Goal: Task Accomplishment & Management: Use online tool/utility

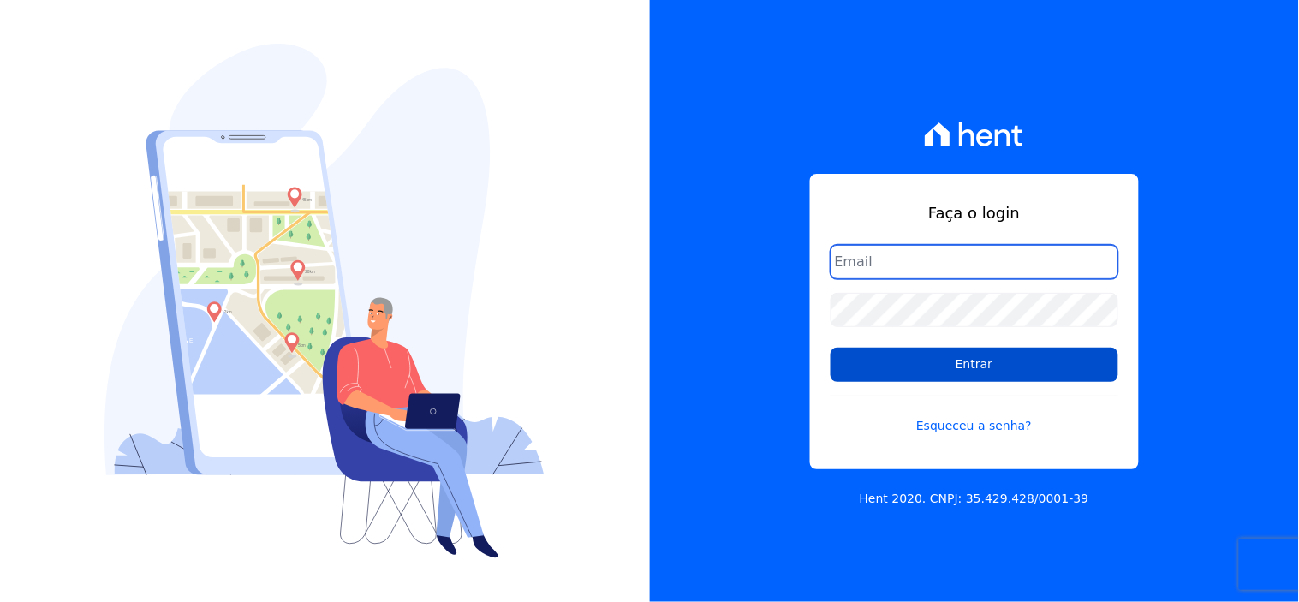
type input "[EMAIL_ADDRESS][DOMAIN_NAME]"
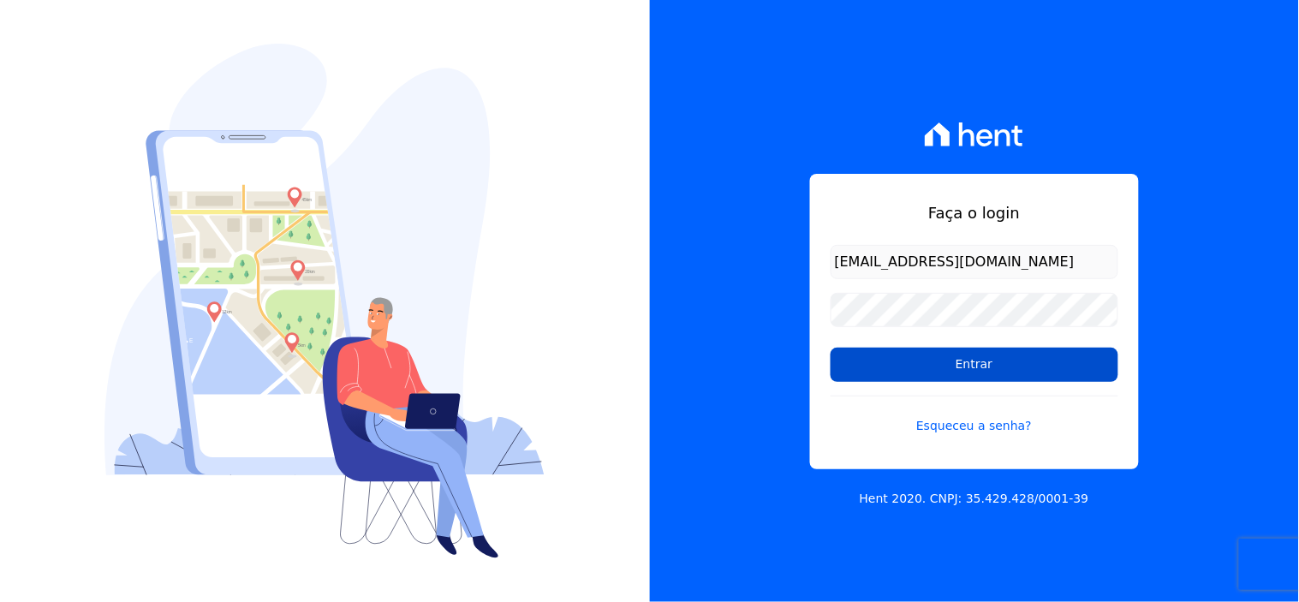
click at [930, 372] on input "Entrar" at bounding box center [975, 365] width 288 height 34
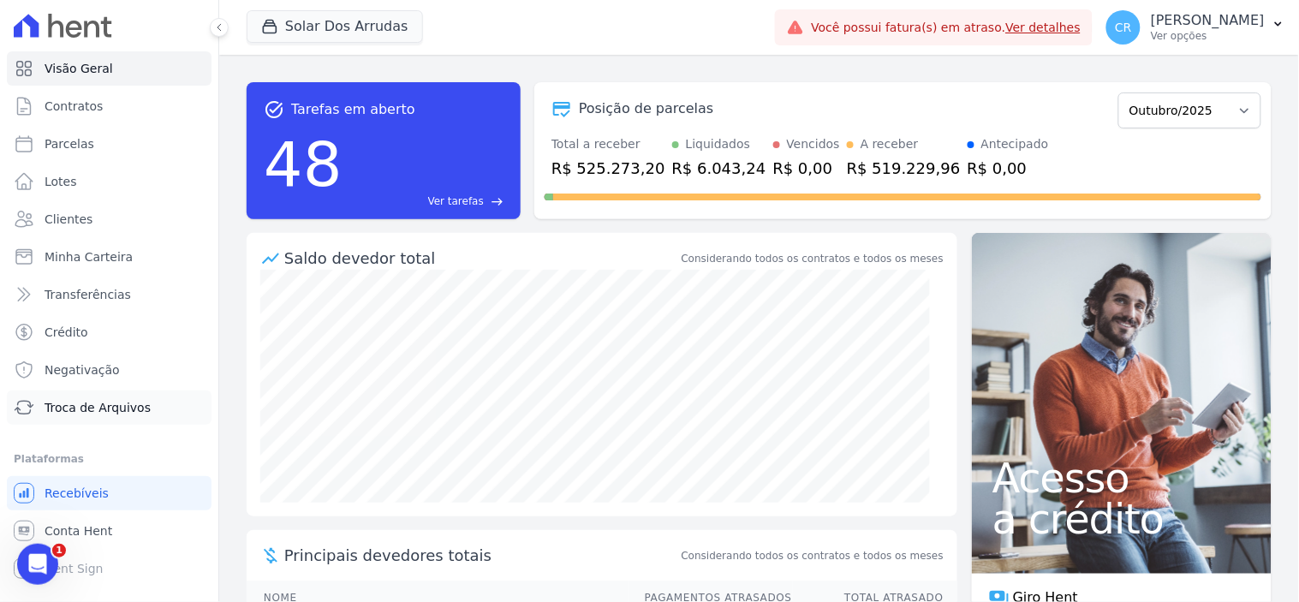
click at [86, 408] on span "Troca de Arquivos" at bounding box center [98, 407] width 106 height 17
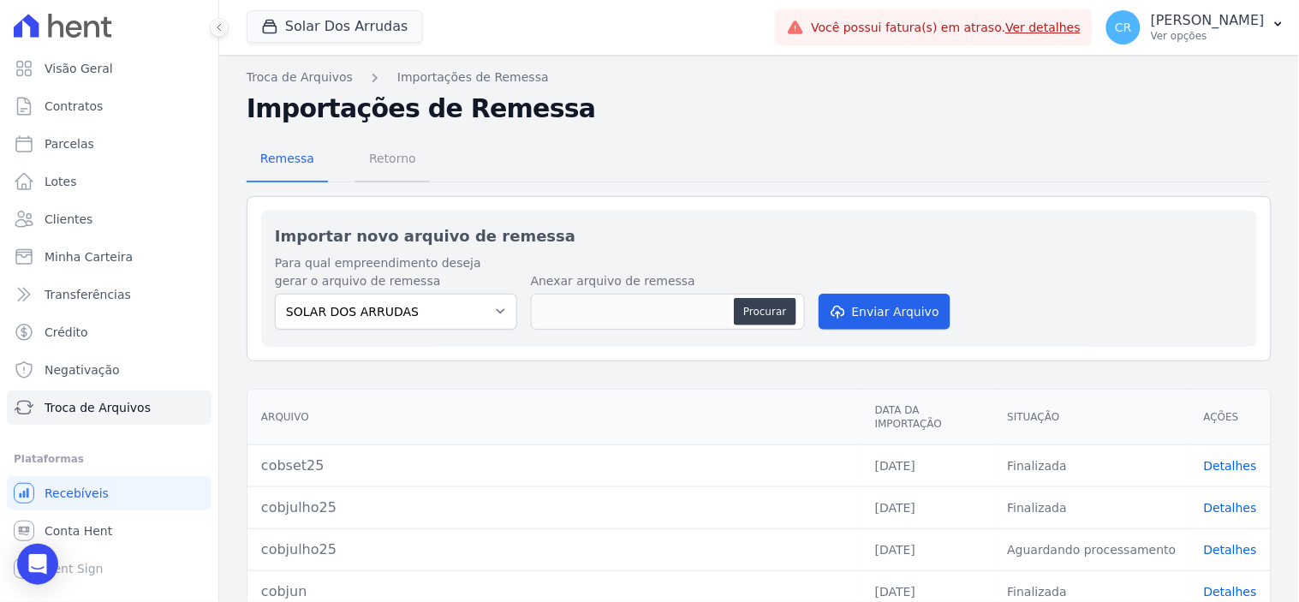
click at [400, 158] on span "Retorno" at bounding box center [393, 158] width 68 height 34
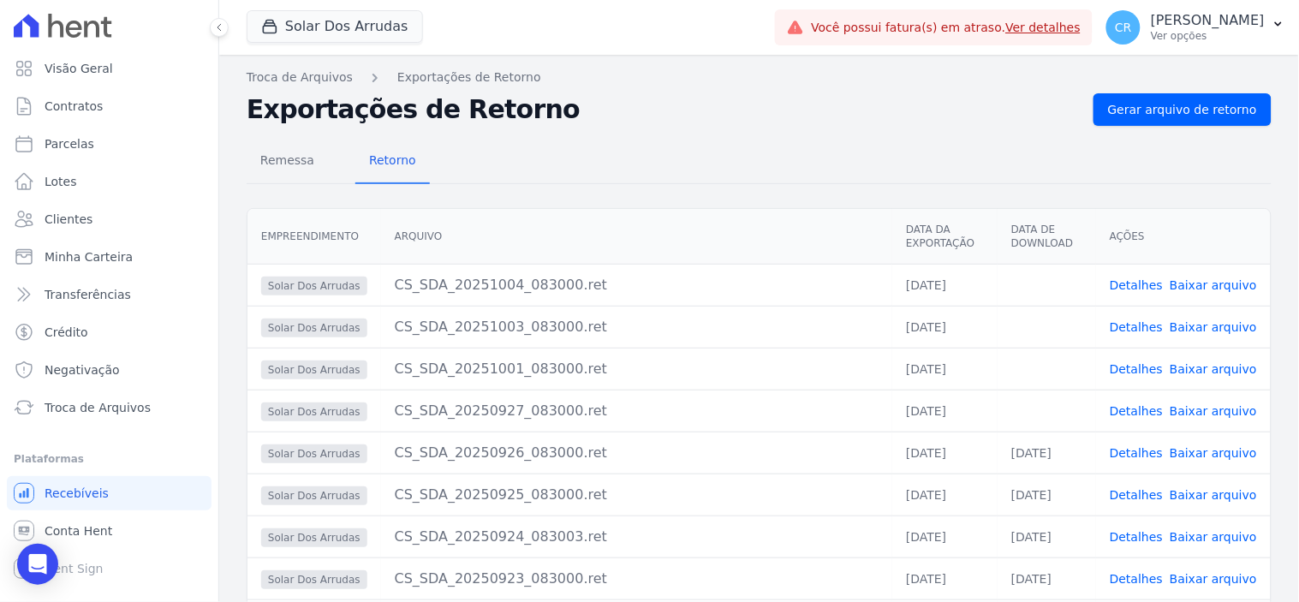
click at [1231, 405] on link "Baixar arquivo" at bounding box center [1213, 411] width 87 height 14
click at [1211, 369] on link "Baixar arquivo" at bounding box center [1213, 369] width 87 height 14
click at [1209, 325] on link "Baixar arquivo" at bounding box center [1213, 327] width 87 height 14
drag, startPoint x: 1209, startPoint y: 271, endPoint x: 1211, endPoint y: 281, distance: 10.4
click at [1211, 281] on td "Detalhes Baixar arquivo" at bounding box center [1183, 285] width 175 height 42
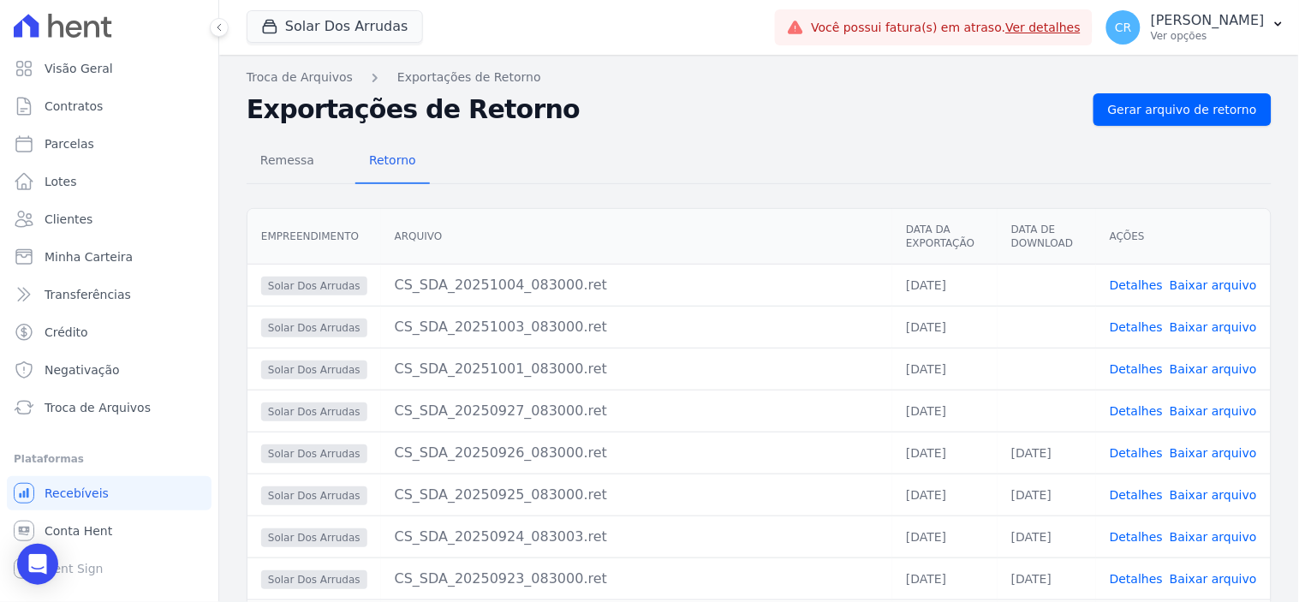
click at [1211, 281] on link "Baixar arquivo" at bounding box center [1213, 285] width 87 height 14
click at [113, 531] on link "Conta Hent" at bounding box center [109, 531] width 205 height 34
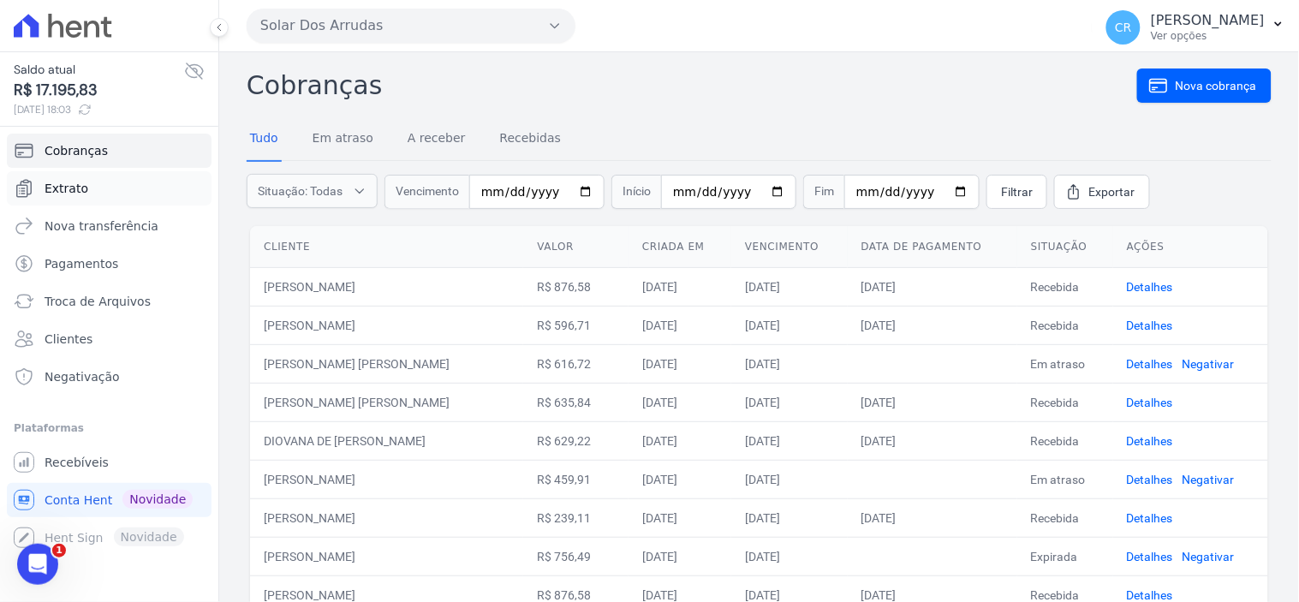
click at [64, 194] on span "Extrato" at bounding box center [67, 188] width 44 height 17
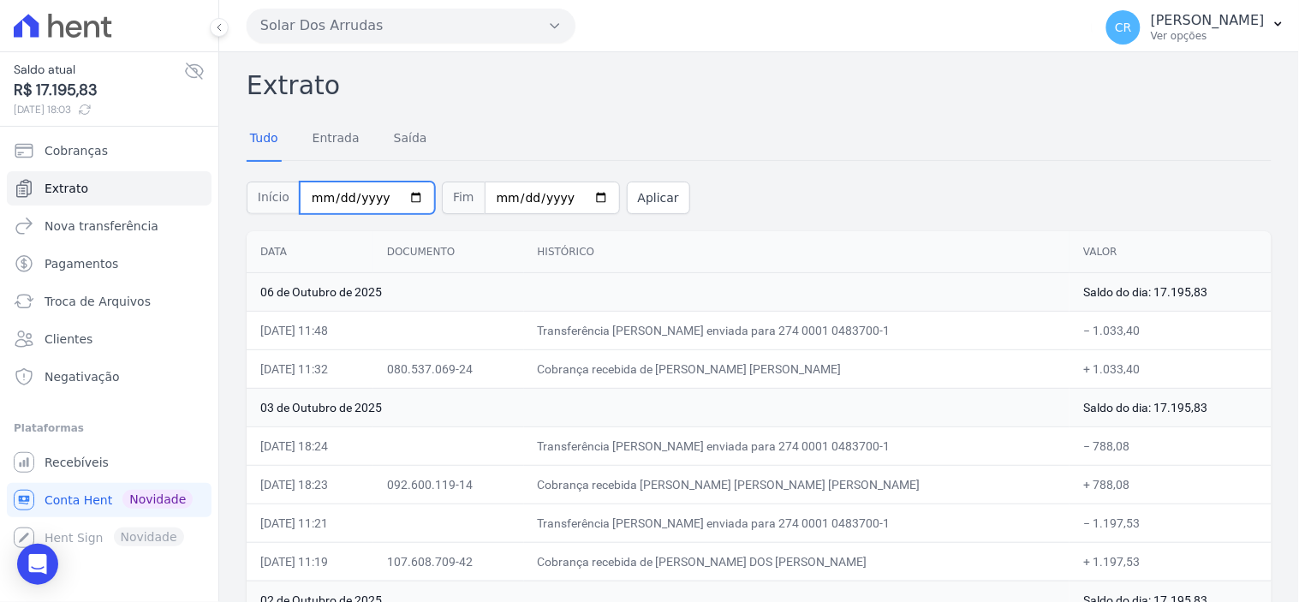
click at [408, 192] on input "[DATE]" at bounding box center [367, 198] width 135 height 33
click at [850, 178] on div "Início [DATE] Fim [DATE] Aplicar" at bounding box center [759, 195] width 1025 height 71
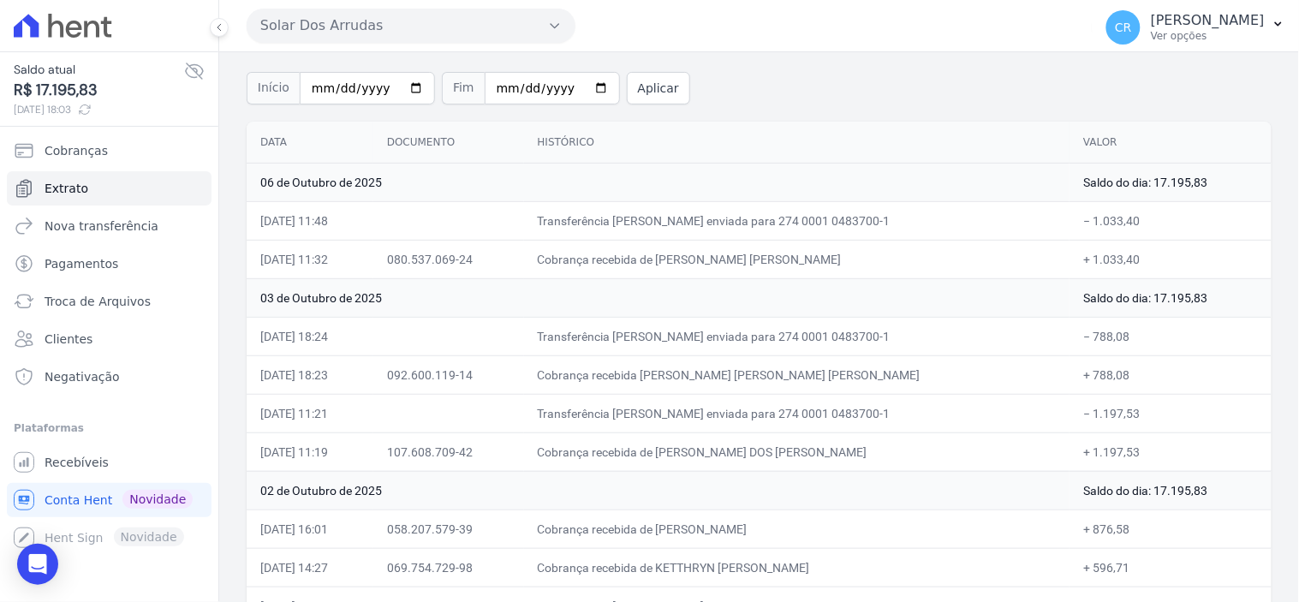
scroll to position [73, 0]
